Goal: Check status: Check status

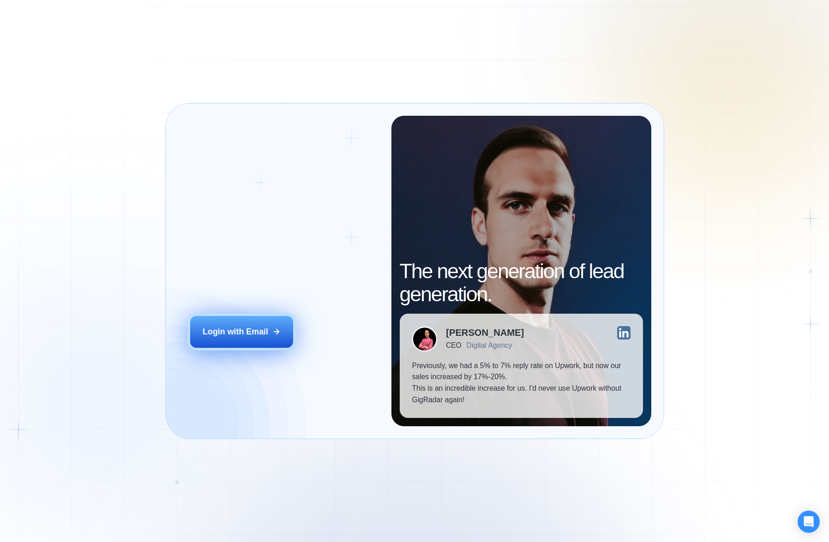
click at [227, 339] on button "Login with Email" at bounding box center [241, 332] width 102 height 32
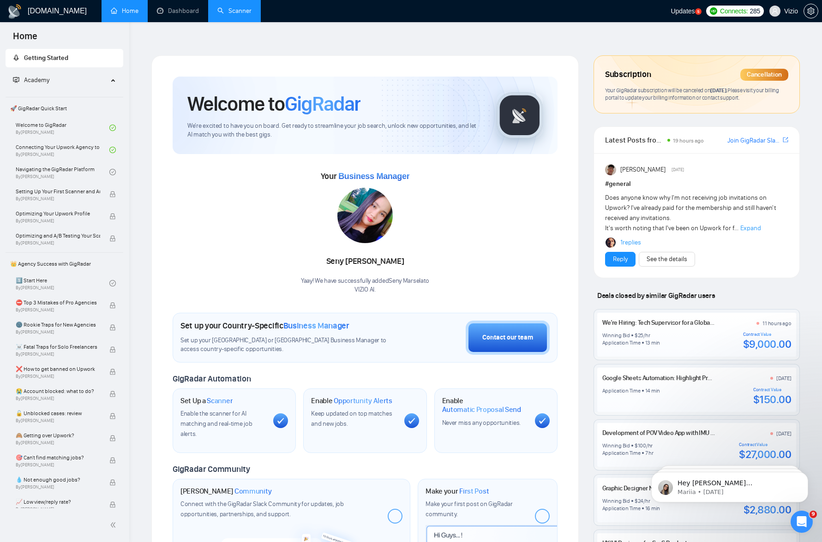
click at [250, 15] on link "Scanner" at bounding box center [234, 11] width 34 height 8
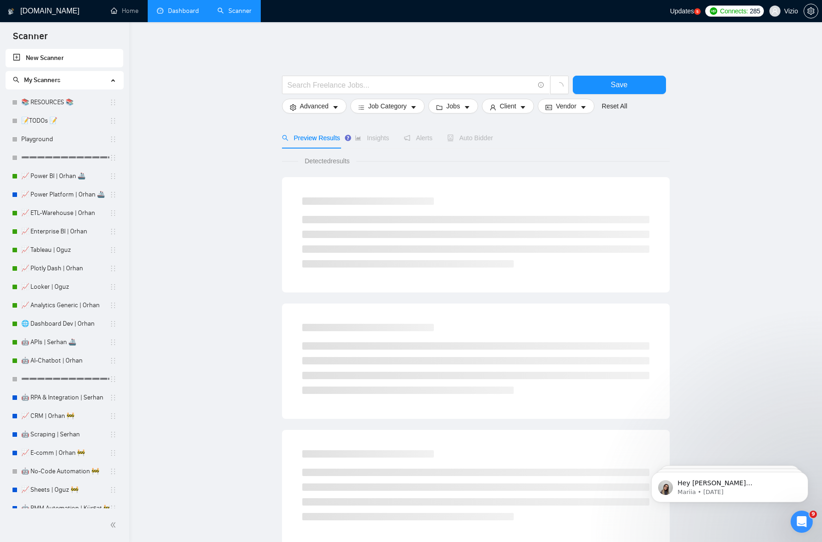
click at [185, 13] on link "Dashboard" at bounding box center [178, 11] width 42 height 8
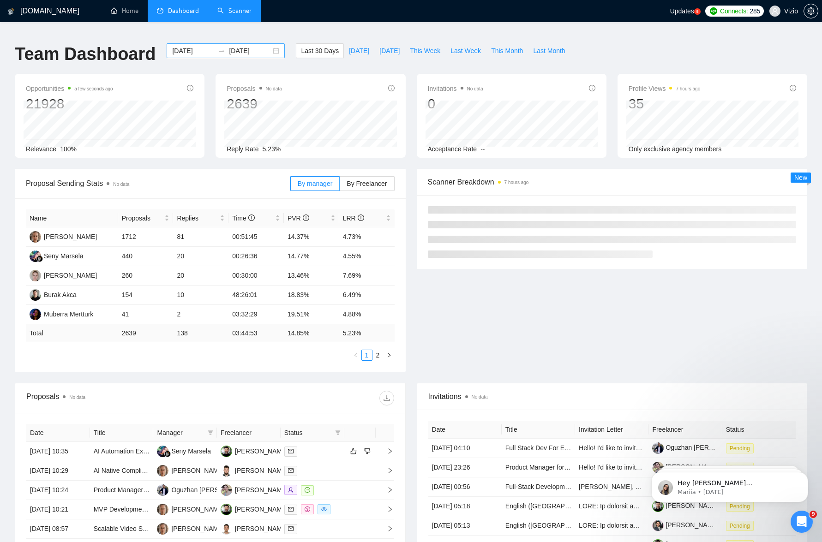
click at [239, 47] on input "2025-08-11" at bounding box center [250, 51] width 42 height 10
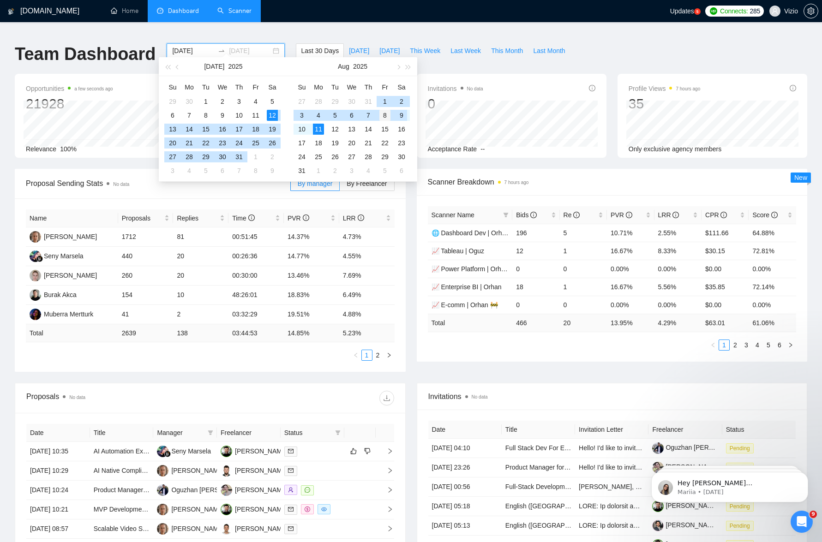
type input "2025-08-08"
click at [381, 113] on div "8" at bounding box center [384, 115] width 11 height 11
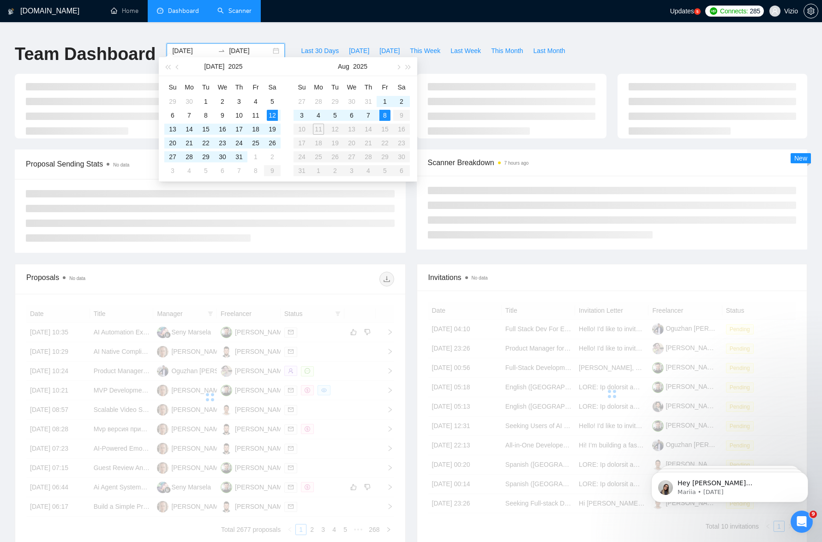
click at [319, 128] on table "Su Mo Tu We Th Fr Sa 27 28 29 30 31 1 2 3 4 5 6 7 8 9 10 11 12 13 14 15 16 17 1…" at bounding box center [352, 129] width 116 height 98
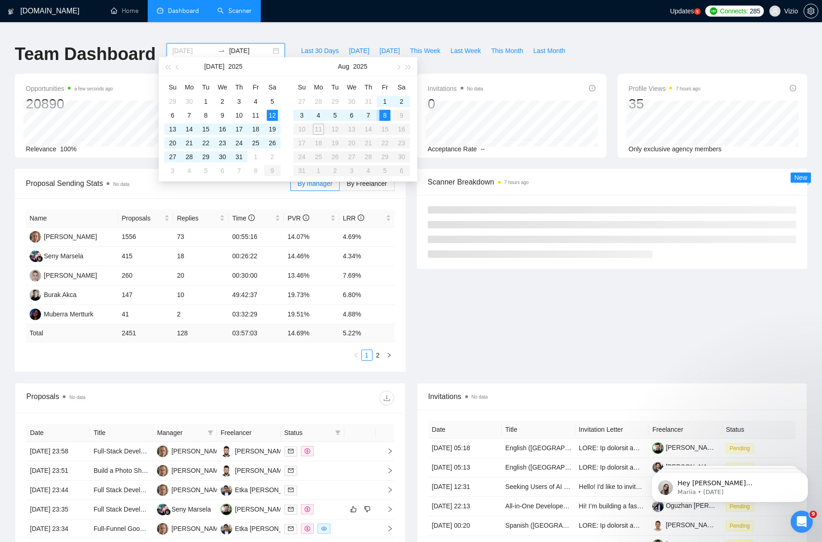
click at [383, 114] on div "8" at bounding box center [384, 115] width 11 height 11
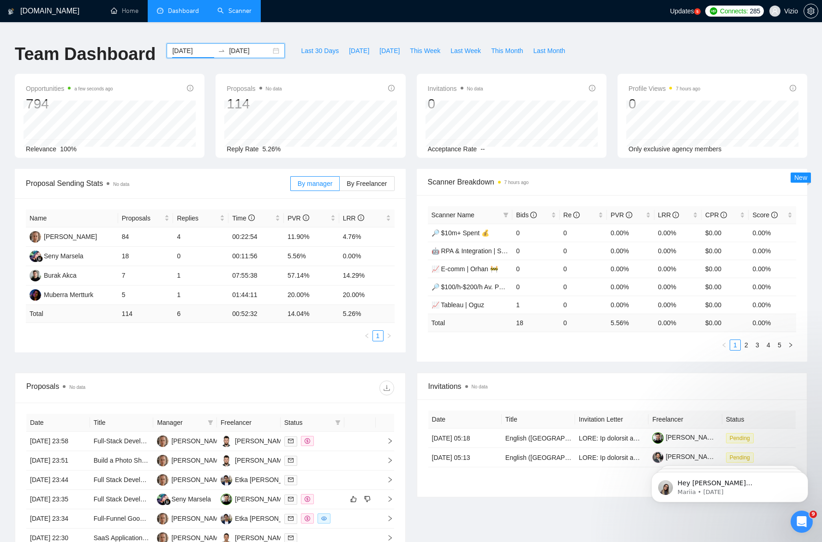
click at [239, 43] on div "2025-08-08 2025-08-08" at bounding box center [226, 50] width 118 height 15
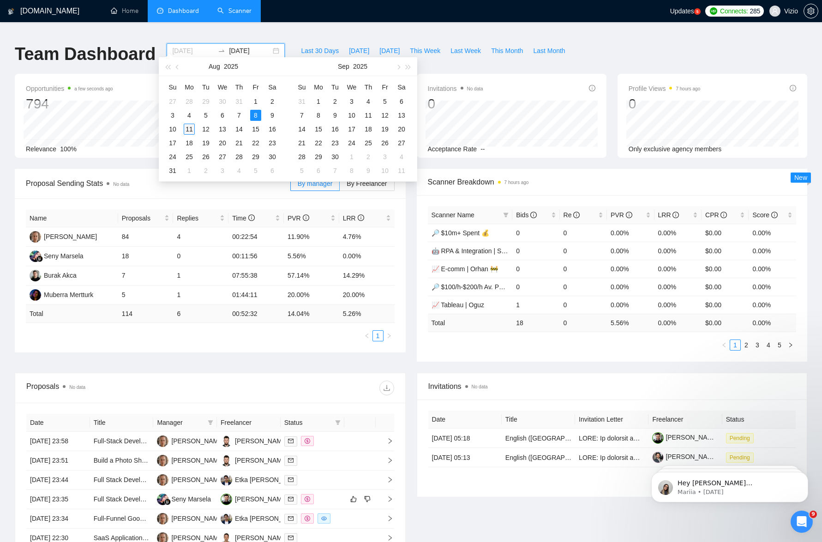
type input "2025-08-11"
click at [194, 129] on div "11" at bounding box center [189, 129] width 11 height 11
type input "2025-08-12"
type input "2025-08-14"
click at [255, 114] on table "Su Mo Tu We Th Fr Sa 27 28 29 30 31 1 2 3 4 5 6 7 8 9 10 11 12 13 14 15 16 17 1…" at bounding box center [222, 129] width 116 height 98
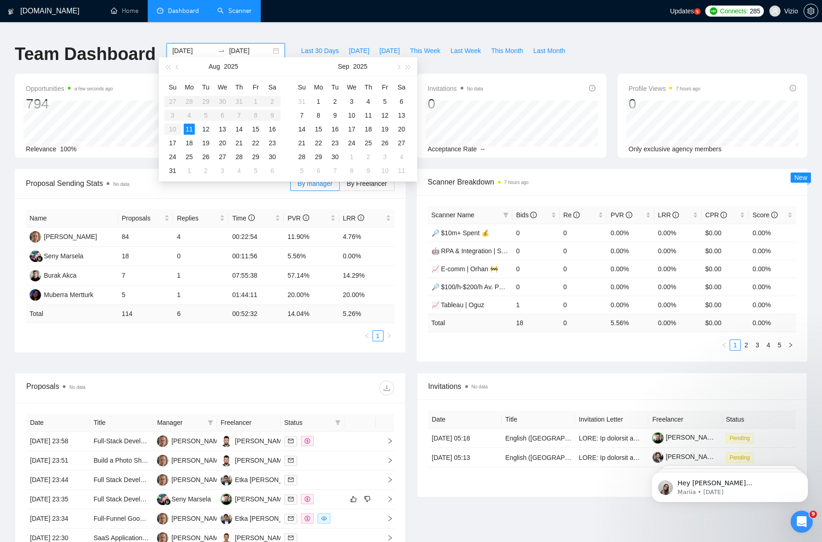
type input "2025-08-11"
click at [194, 125] on div "11" at bounding box center [189, 129] width 11 height 11
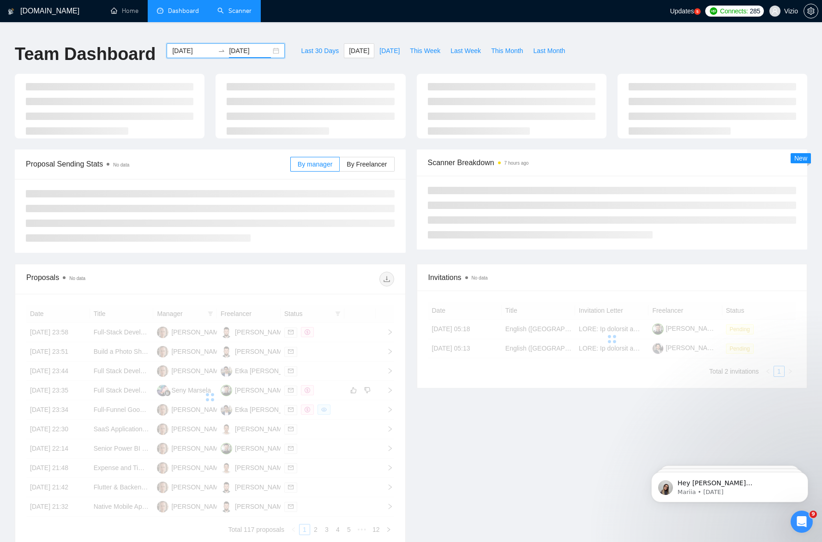
click at [197, 46] on input "2025-08-11" at bounding box center [193, 51] width 42 height 10
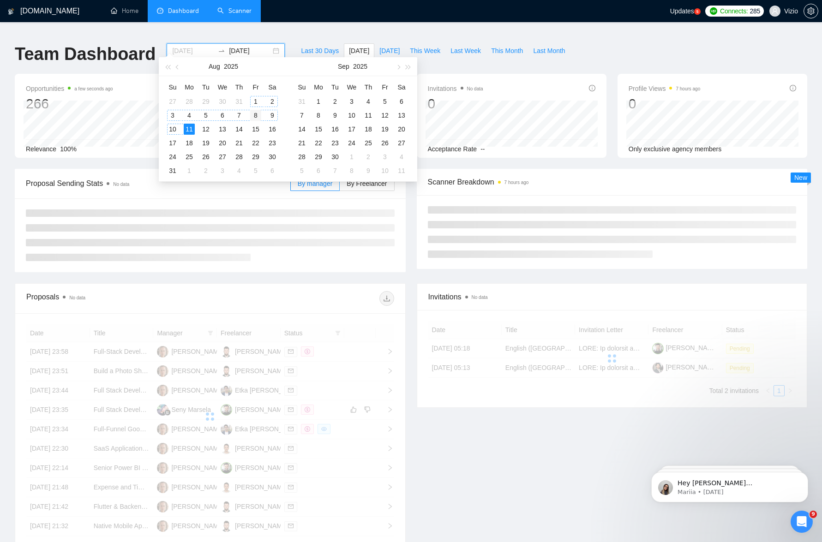
type input "2025-08-08"
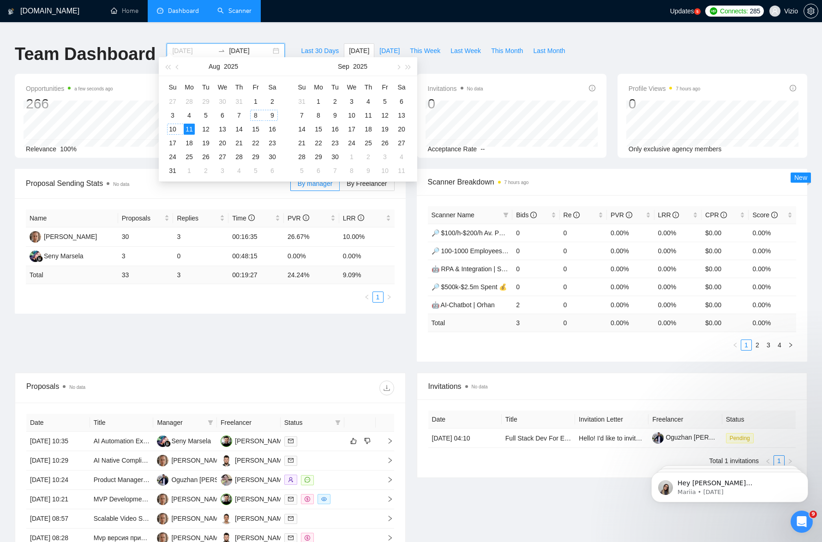
click at [254, 115] on div "8" at bounding box center [255, 115] width 11 height 11
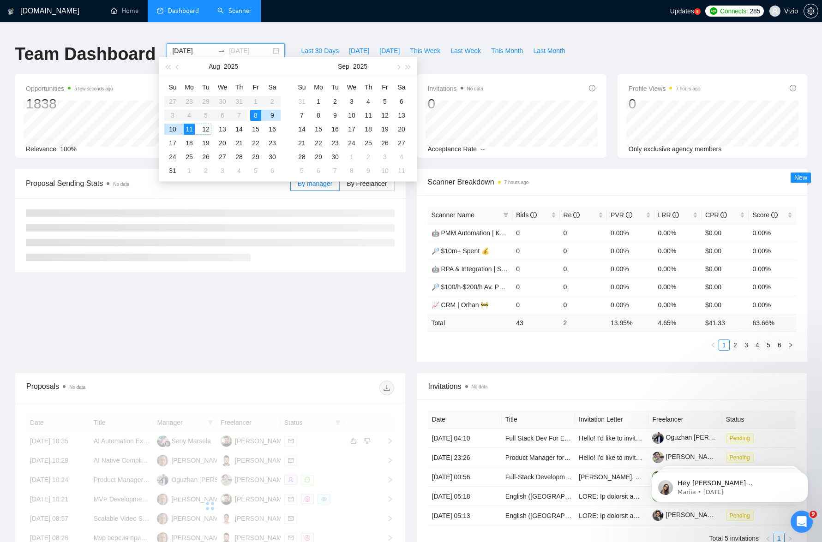
type input "2025-08-11"
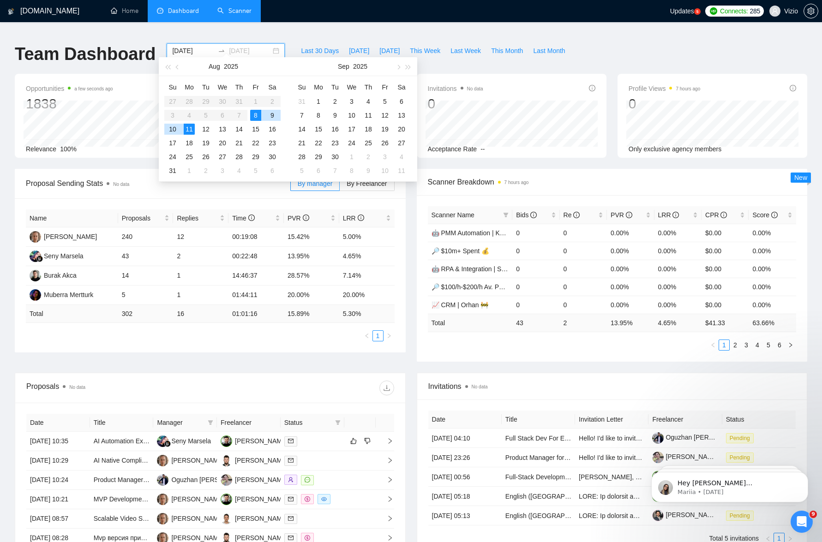
click at [192, 130] on div "11" at bounding box center [189, 129] width 11 height 11
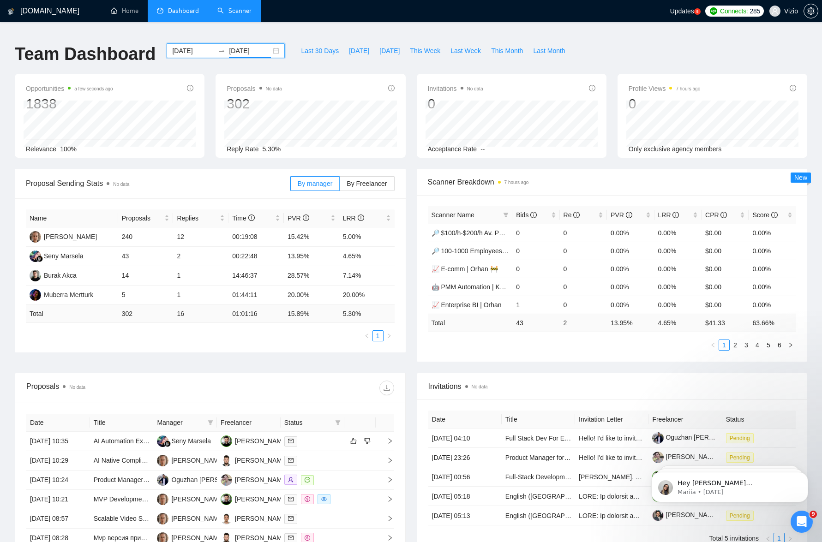
click at [167, 43] on div "2025-08-08 2025-08-11" at bounding box center [226, 50] width 118 height 15
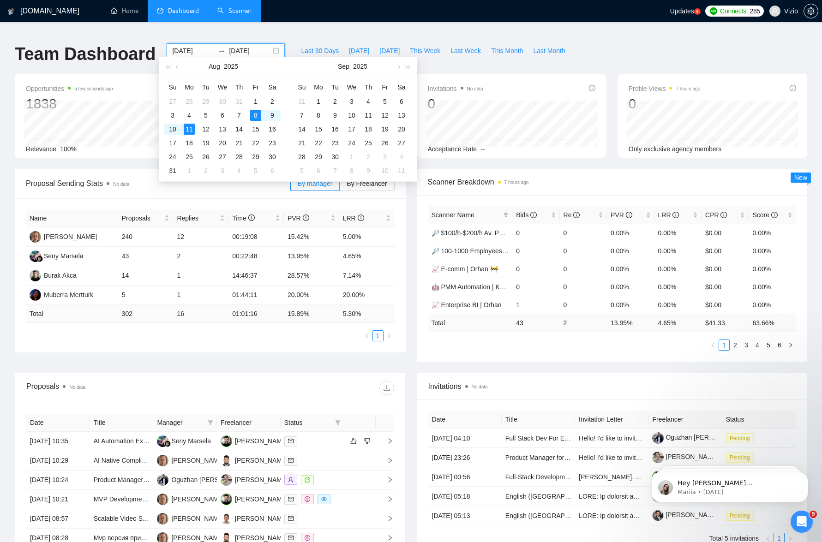
click at [176, 46] on input "2025-08-08" at bounding box center [193, 51] width 42 height 10
type input "2025-08-09"
click at [265, 115] on td "9" at bounding box center [272, 115] width 17 height 14
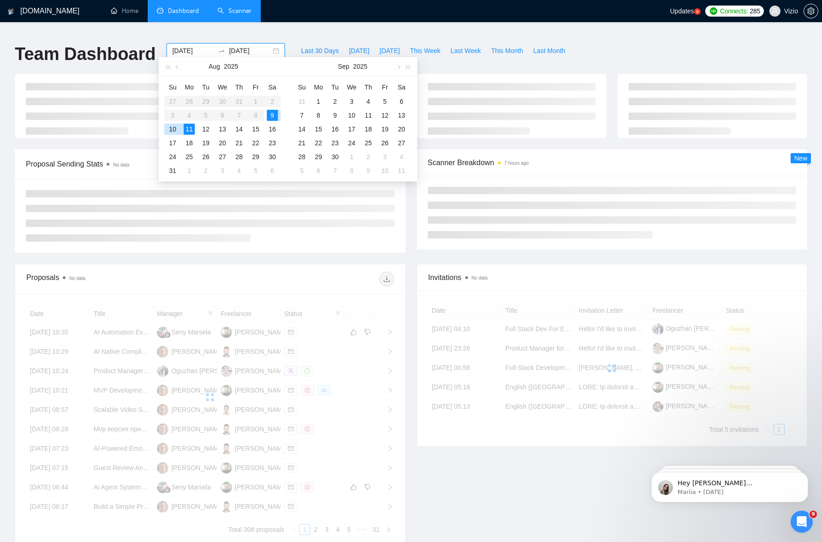
type input "2025-08-11"
click at [190, 129] on div "11" at bounding box center [189, 129] width 11 height 11
